Goal: Information Seeking & Learning: Learn about a topic

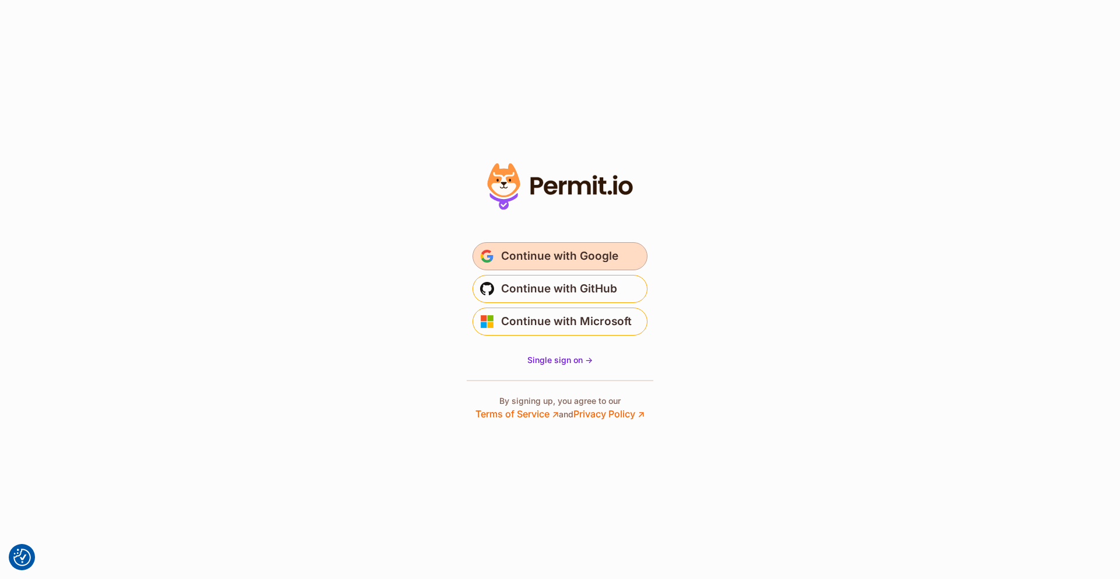
click at [574, 255] on span "Continue with Google" at bounding box center [559, 256] width 117 height 19
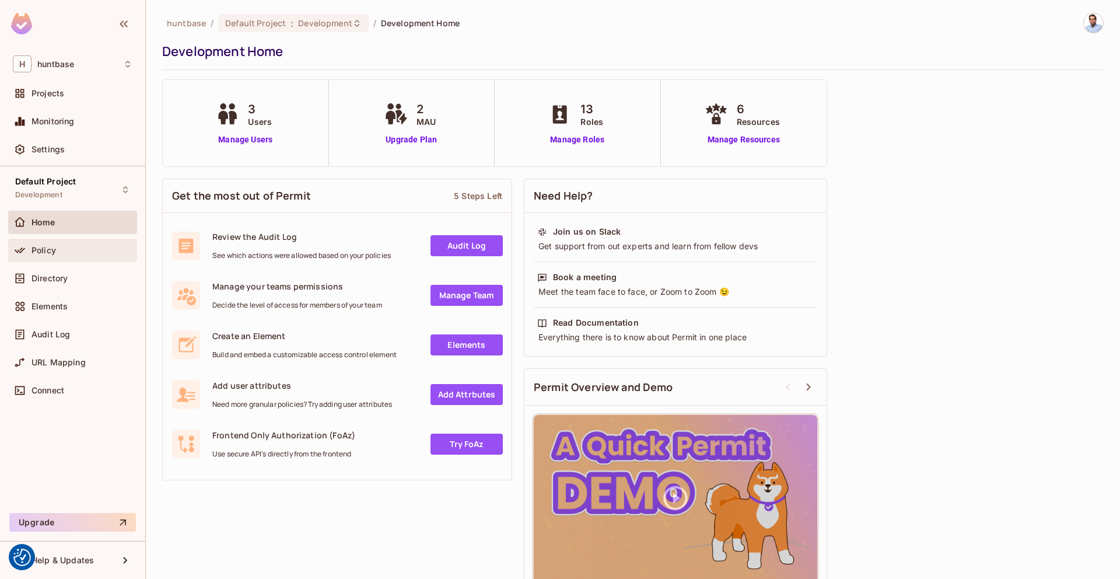
click at [37, 246] on span "Policy" at bounding box center [44, 250] width 25 height 9
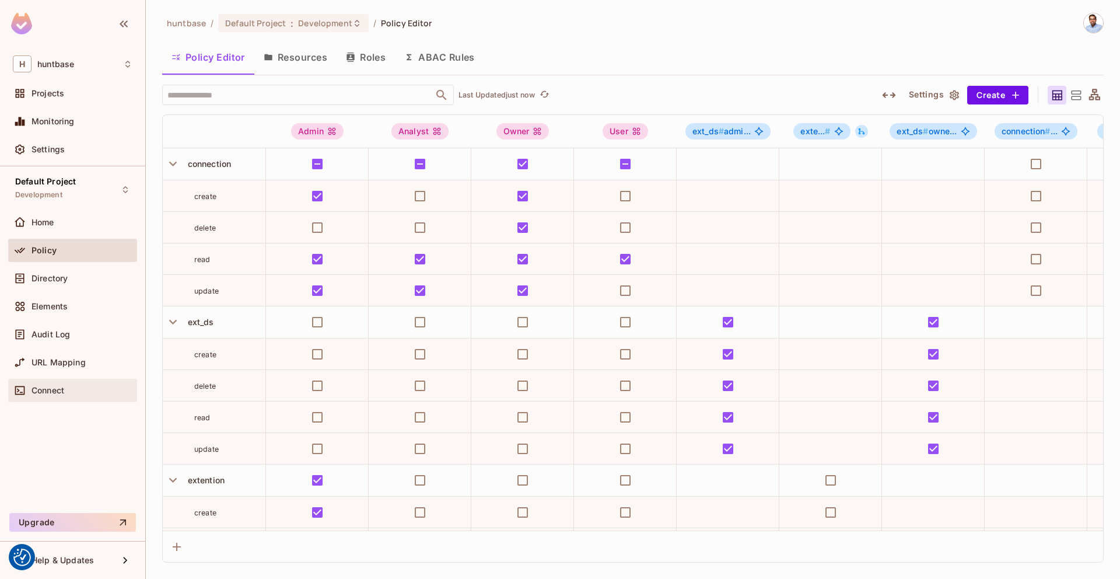
click at [50, 395] on div "Connect" at bounding box center [73, 390] width 120 height 14
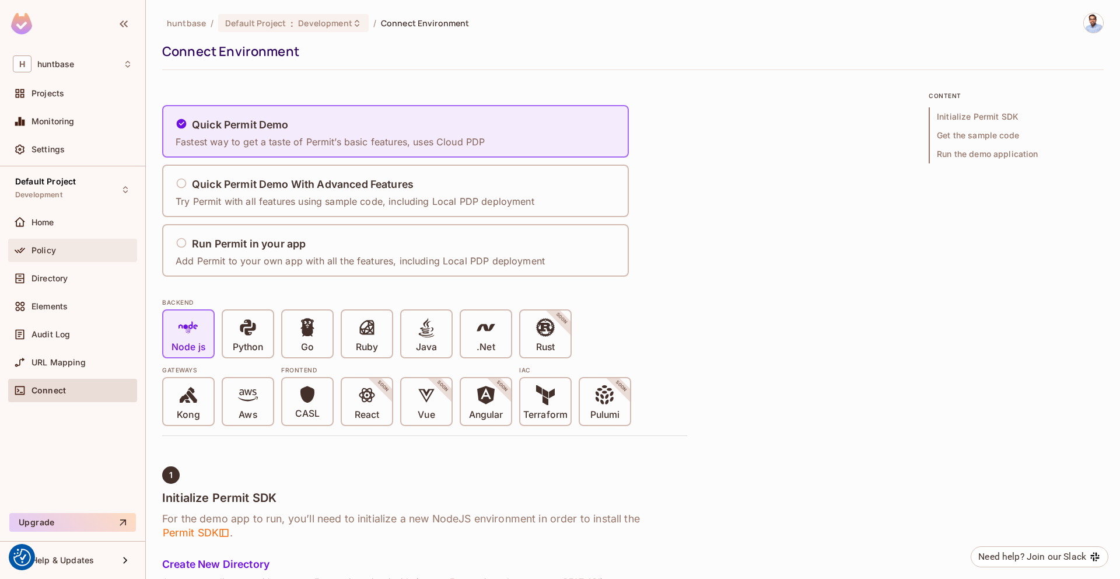
click at [61, 246] on div "Policy" at bounding box center [82, 250] width 101 height 9
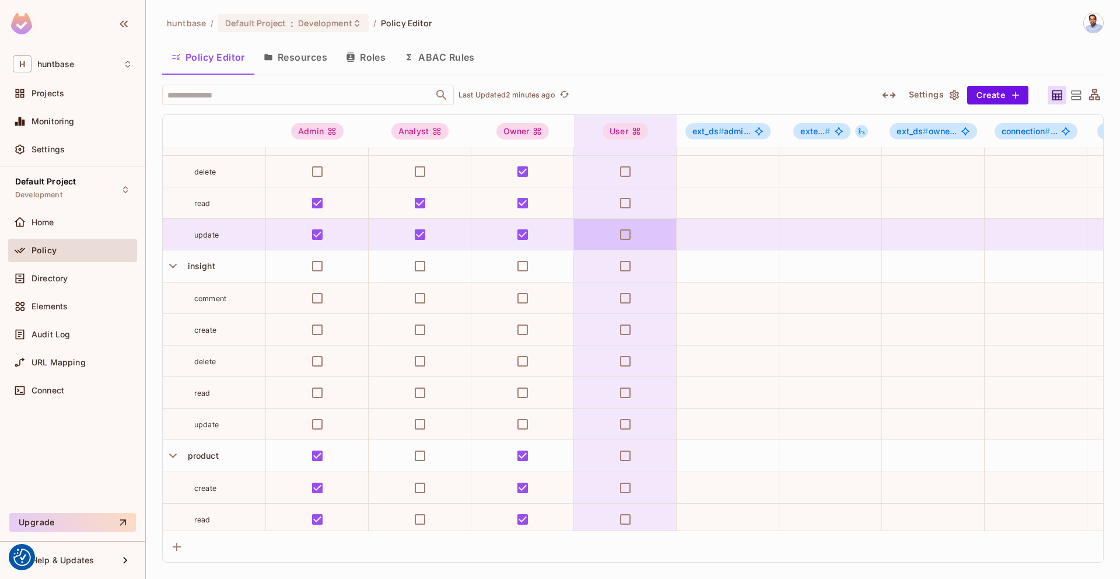
scroll to position [535, 0]
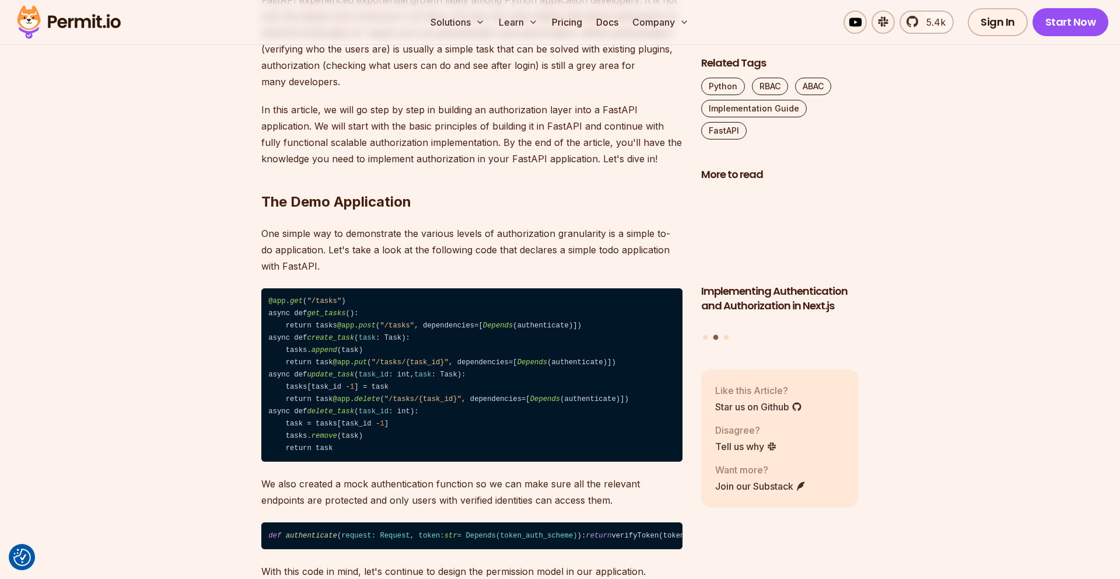
scroll to position [252, 0]
